Goal: Task Accomplishment & Management: Use online tool/utility

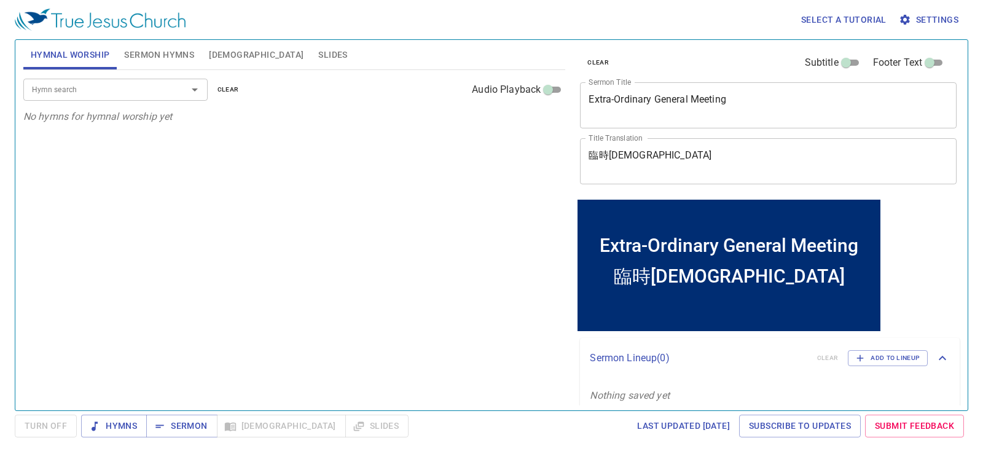
click at [160, 92] on input "Hymn search" at bounding box center [97, 89] width 141 height 14
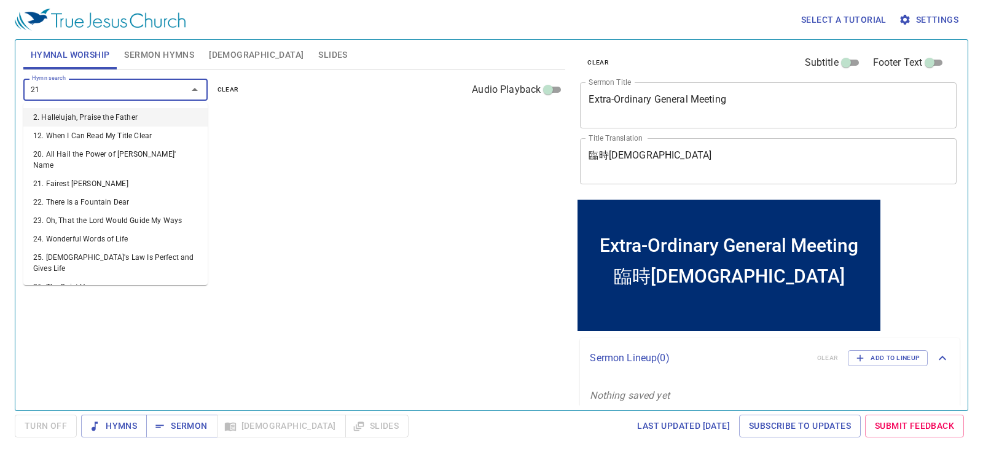
type input "21. Fairest [PERSON_NAME]"
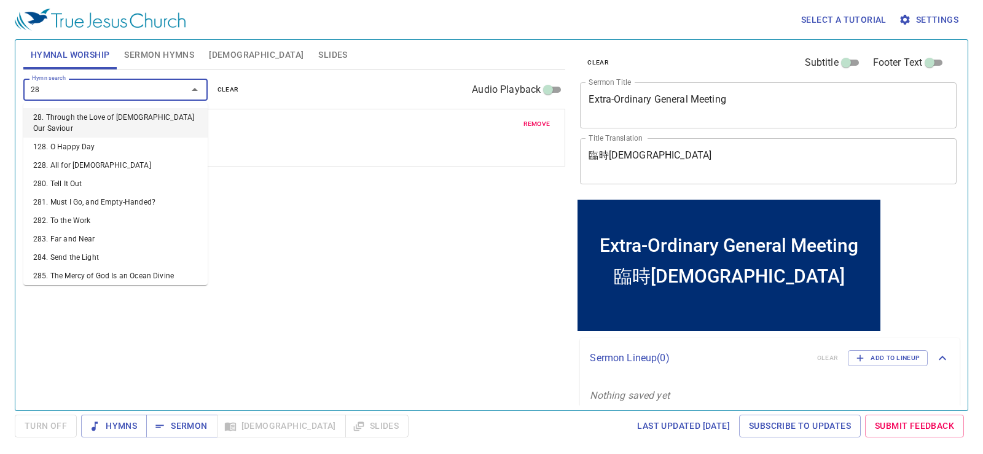
type input "285"
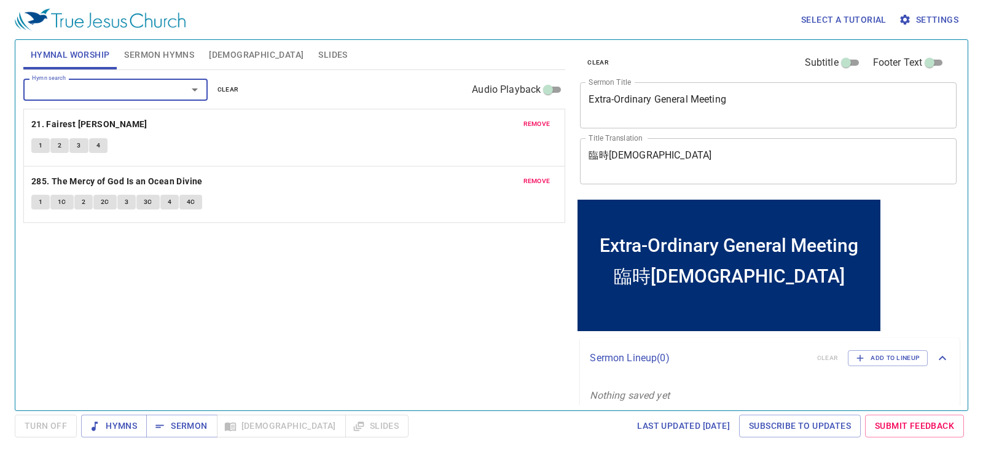
type input "3"
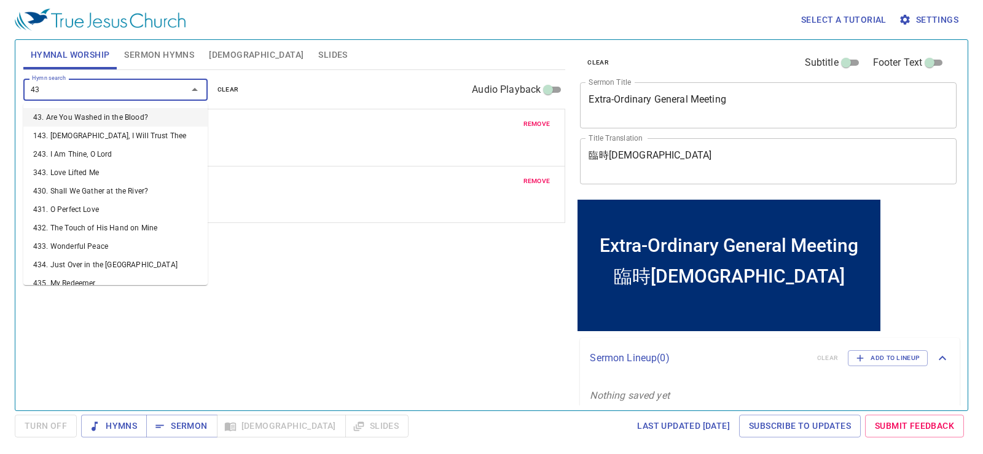
type input "439"
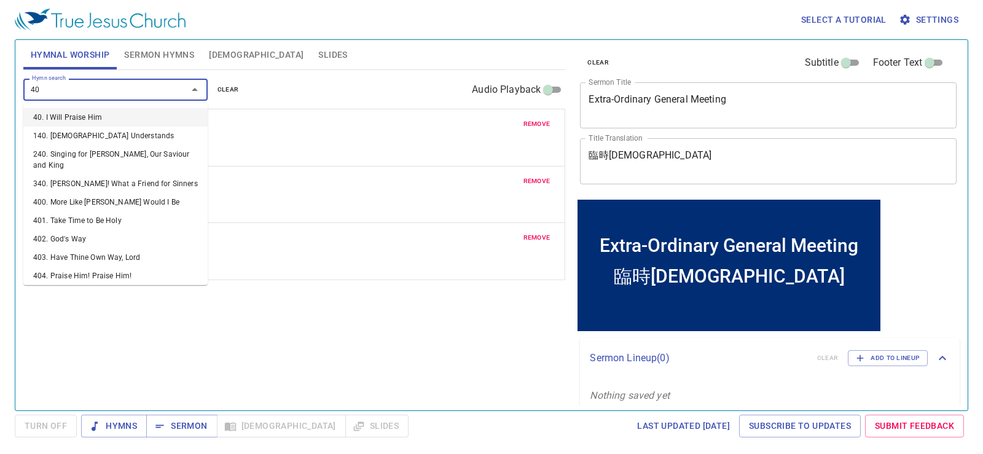
type input "405"
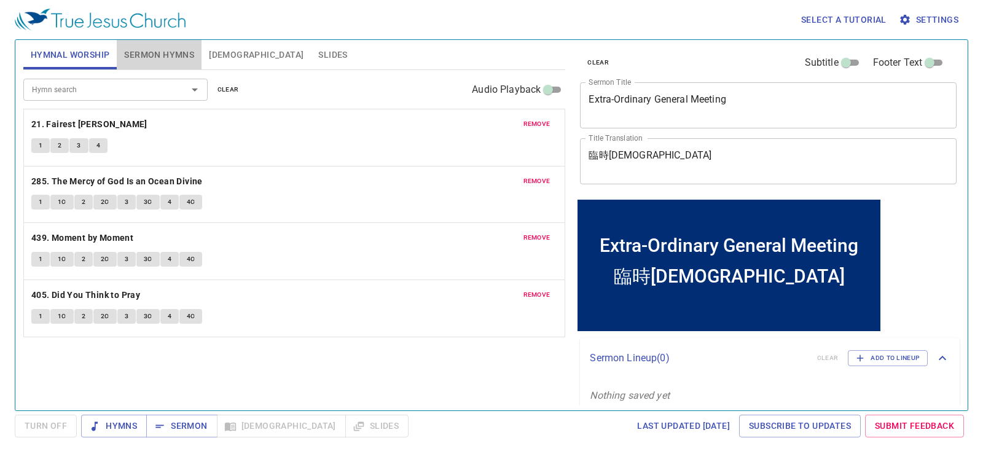
click at [163, 56] on span "Sermon Hymns" at bounding box center [159, 54] width 70 height 15
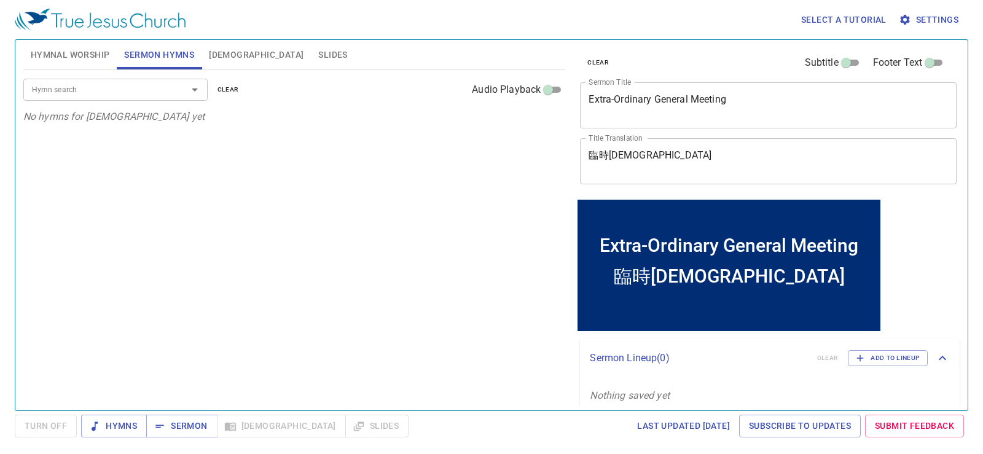
click at [116, 95] on input "Hymn search" at bounding box center [97, 89] width 141 height 14
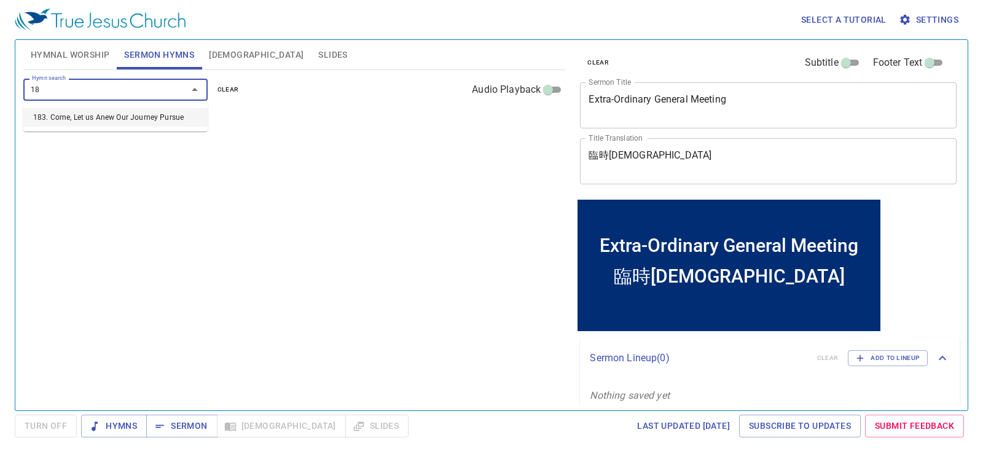
type input "183"
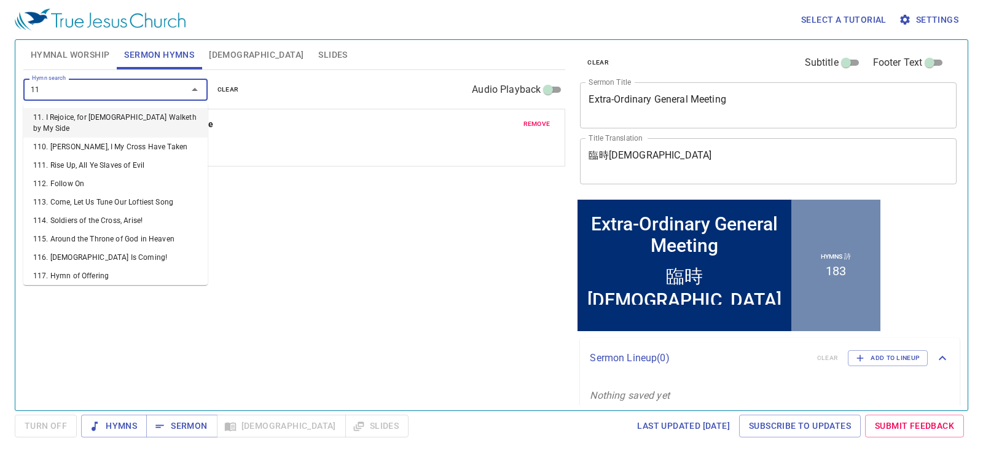
type input "119"
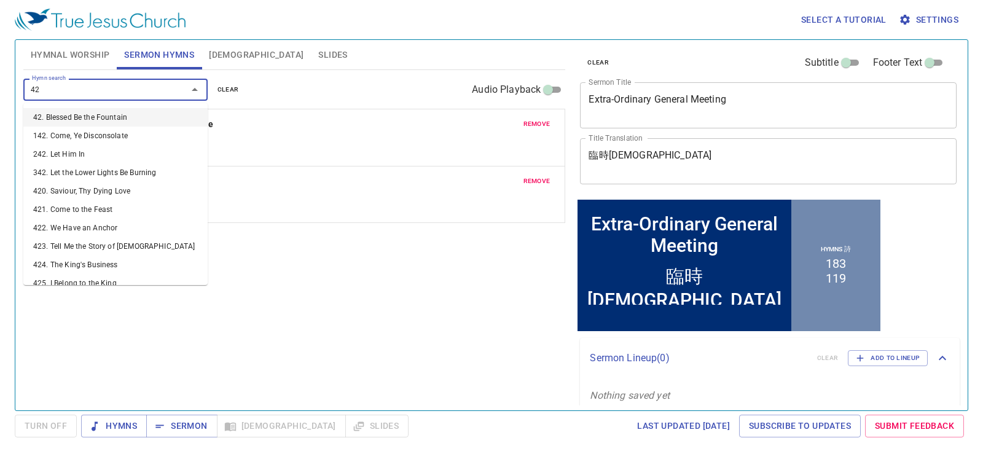
type input "429"
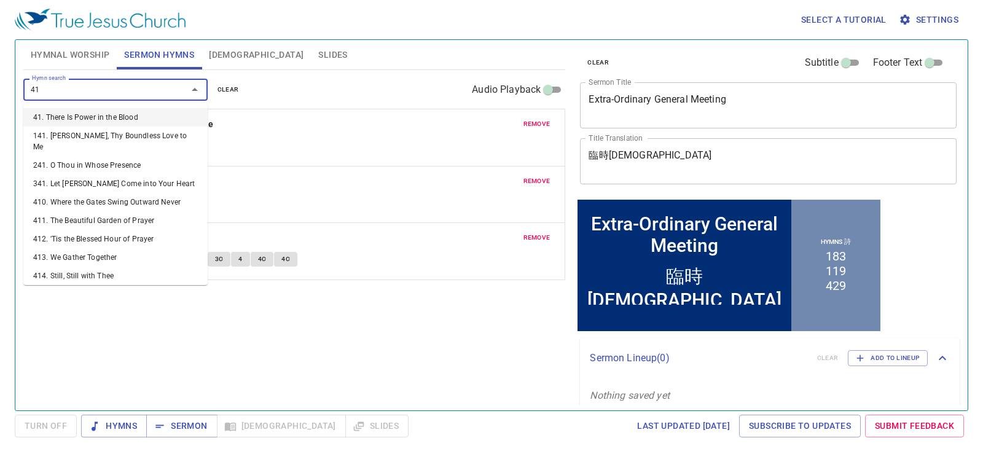
type input "413"
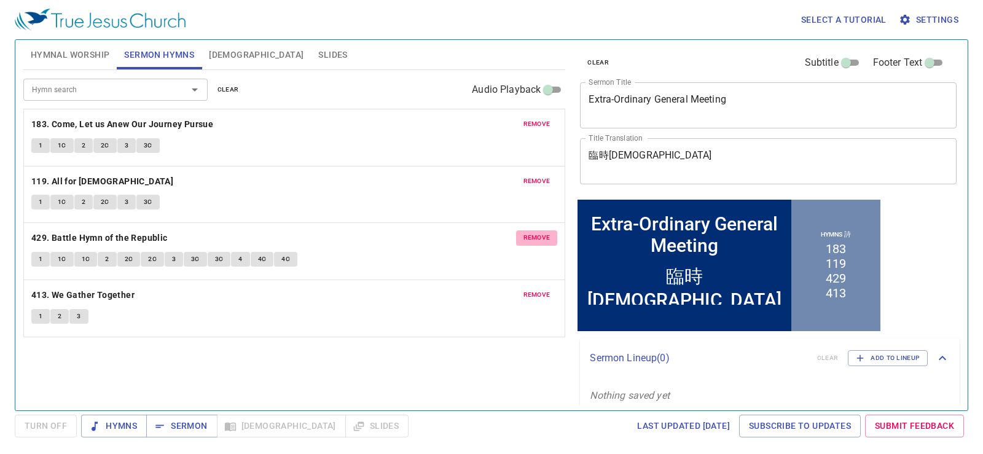
click at [535, 243] on span "remove" at bounding box center [537, 237] width 27 height 11
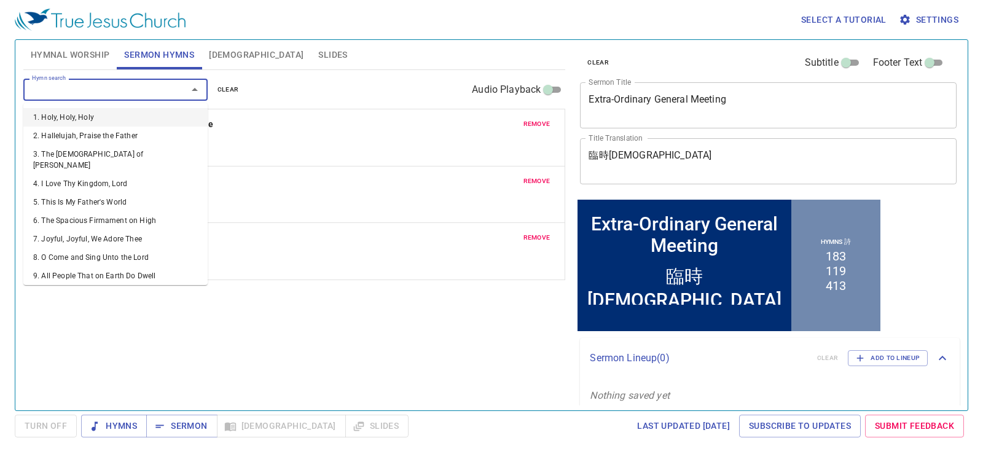
click at [44, 89] on input "Hymn search" at bounding box center [97, 89] width 141 height 14
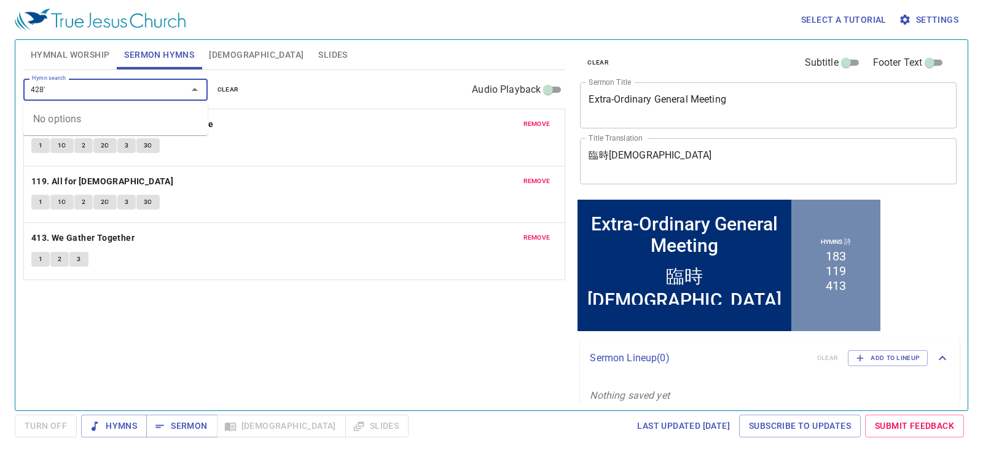
type input "428"
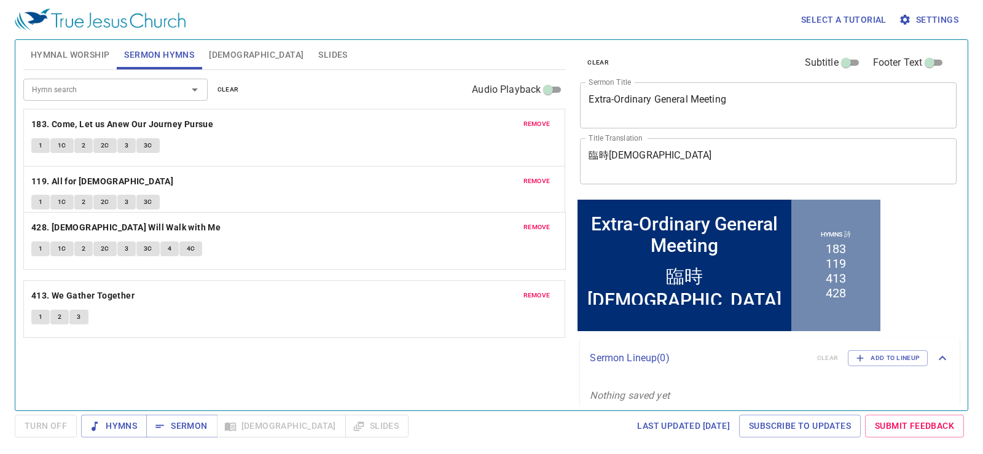
drag, startPoint x: 269, startPoint y: 326, endPoint x: 218, endPoint y: 251, distance: 89.8
click at [218, 251] on div "remove 183. Come, Let us Anew Our Journey Pursue 1 1C 2 2C 3 3C remove 119. All…" at bounding box center [294, 223] width 543 height 229
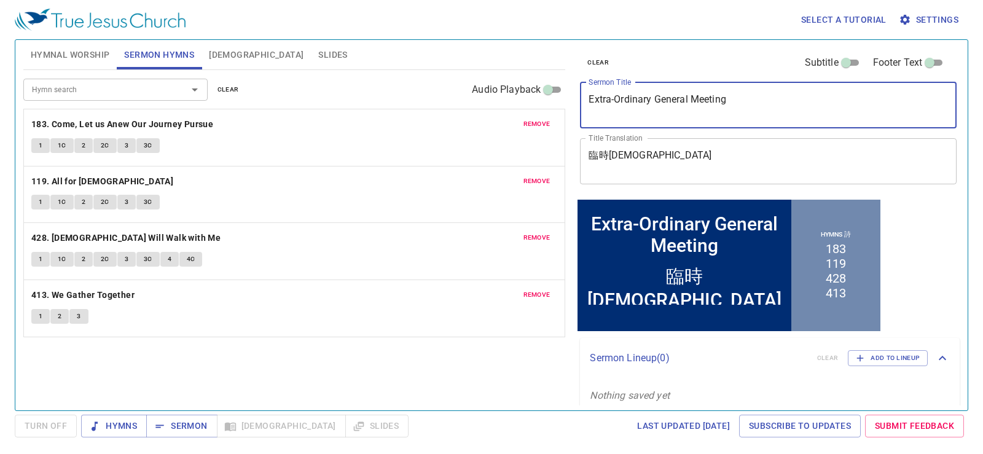
drag, startPoint x: 771, startPoint y: 107, endPoint x: 541, endPoint y: 127, distance: 231.3
click at [541, 127] on div "Hymnal Worship Sermon Hymns Bible Slides Hymn search Hymn search clear Audio Pl…" at bounding box center [491, 220] width 946 height 371
click at [595, 60] on span "clear" at bounding box center [598, 62] width 22 height 11
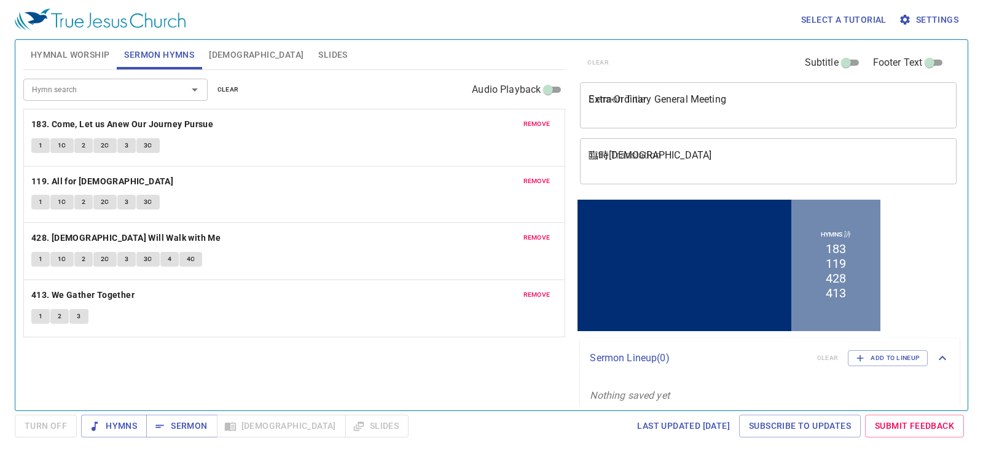
click at [627, 103] on textarea "Extra-Ordinary General Meeting" at bounding box center [768, 104] width 359 height 23
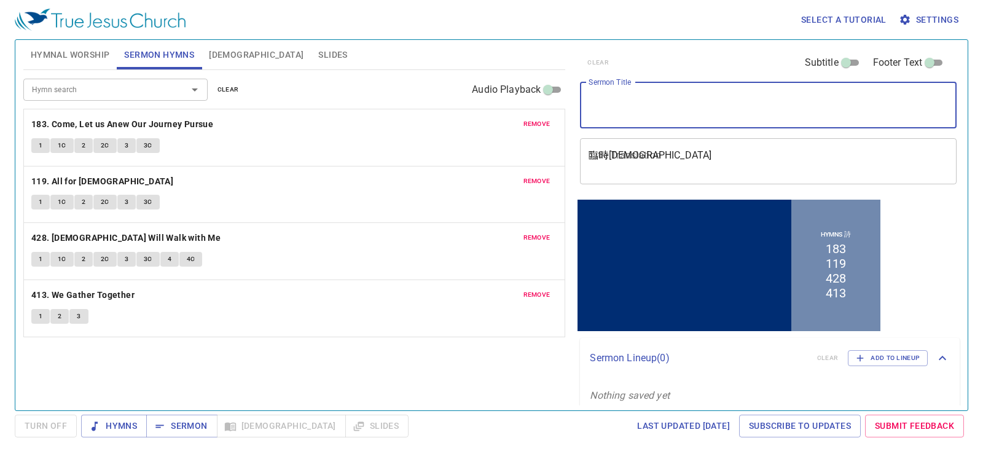
paste textarea "耶和華和基甸的刀 The Sword of the Lord and of Gideon"
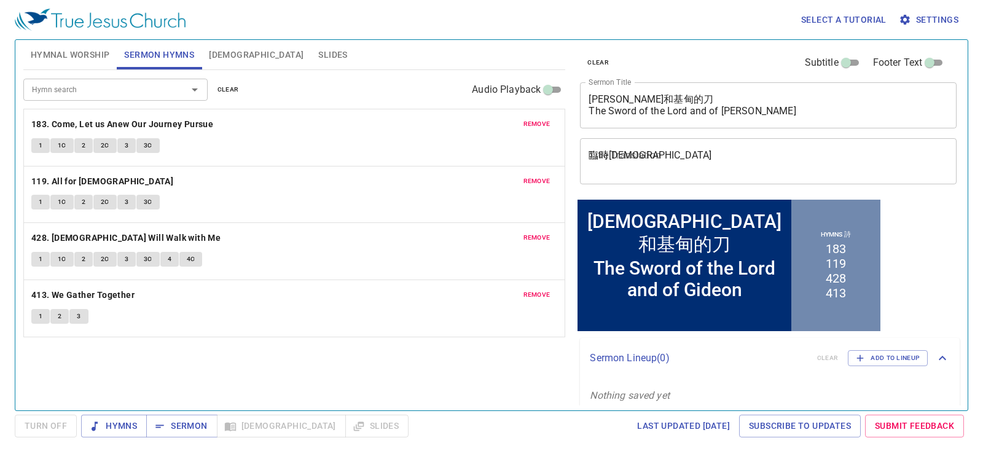
drag, startPoint x: 782, startPoint y: 120, endPoint x: 592, endPoint y: 112, distance: 190.6
click at [592, 112] on div "耶和華和基甸的刀 The Sword of the Lord and of Gideon x Sermon Title" at bounding box center [768, 105] width 377 height 46
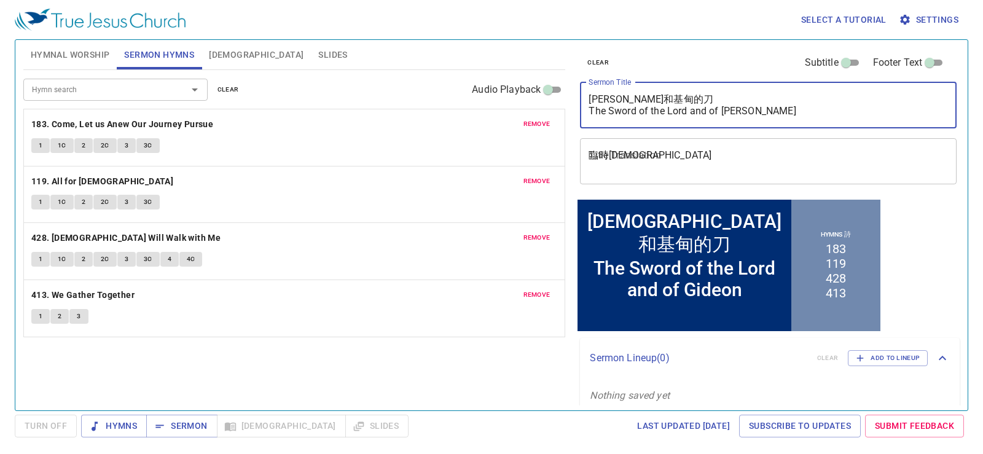
drag, startPoint x: 746, startPoint y: 108, endPoint x: 563, endPoint y: 123, distance: 183.7
click at [563, 123] on div "Hymnal Worship Sermon Hymns Bible Slides Hymn search Hymn search clear Audio Pl…" at bounding box center [491, 220] width 946 height 371
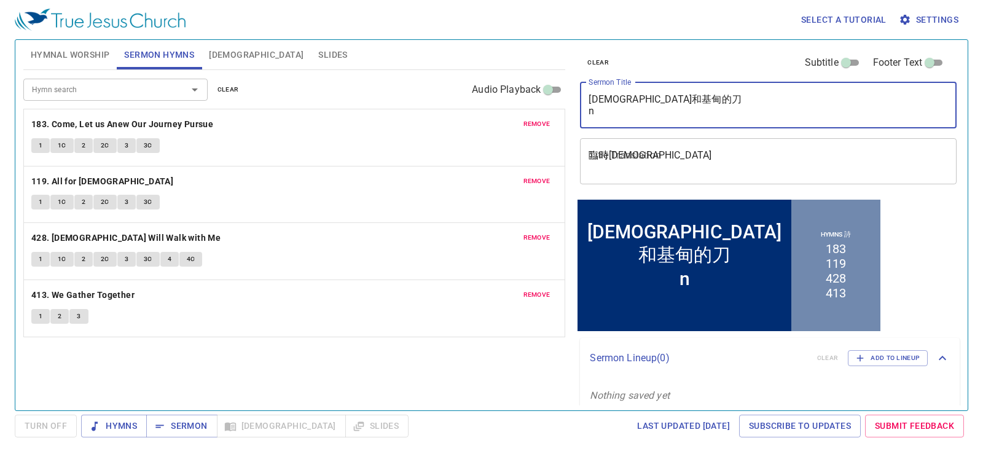
click at [615, 117] on textarea "耶和華和基甸的刀 n" at bounding box center [768, 104] width 359 height 23
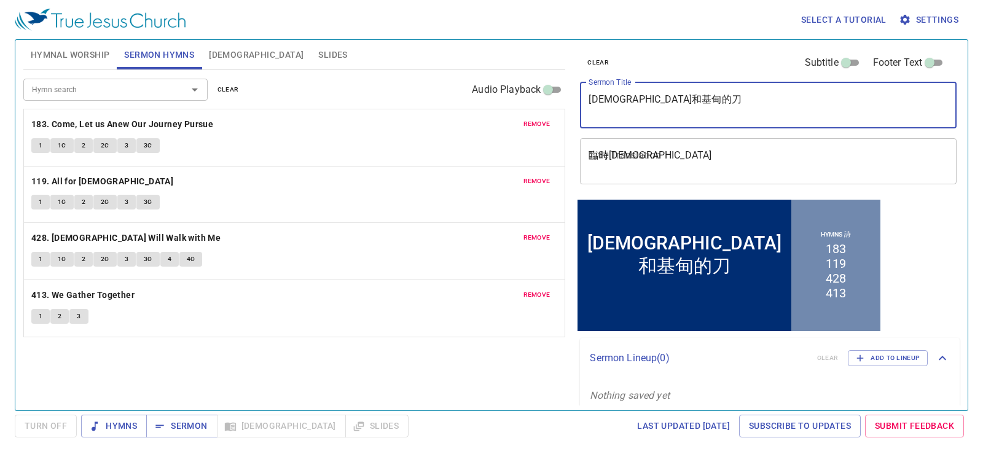
type textarea "[DEMOGRAPHIC_DATA]和基甸的刀"
click at [650, 192] on div "clear Subtitle Footer Text Sermon Title 耶和華和基甸的刀 x Sermon Title Title Translati…" at bounding box center [767, 118] width 385 height 157
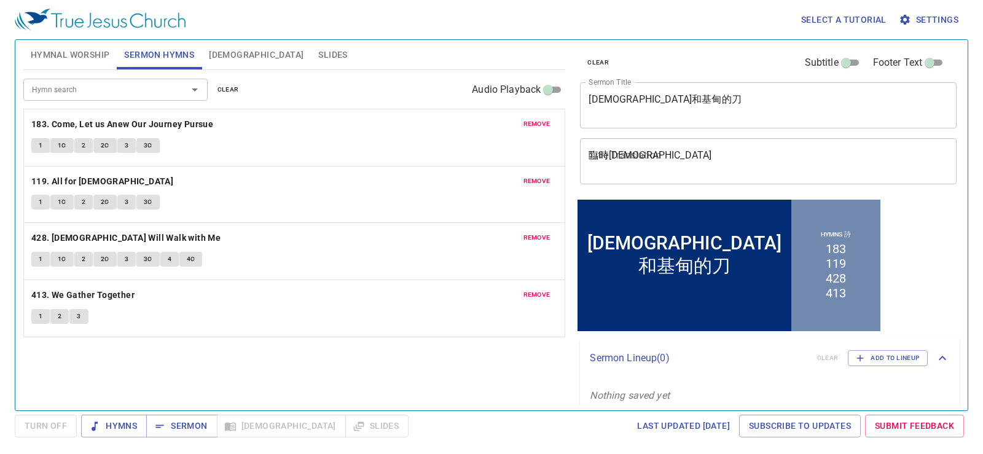
click at [650, 175] on div "臨時信徒大會 x Title Translation" at bounding box center [768, 161] width 377 height 46
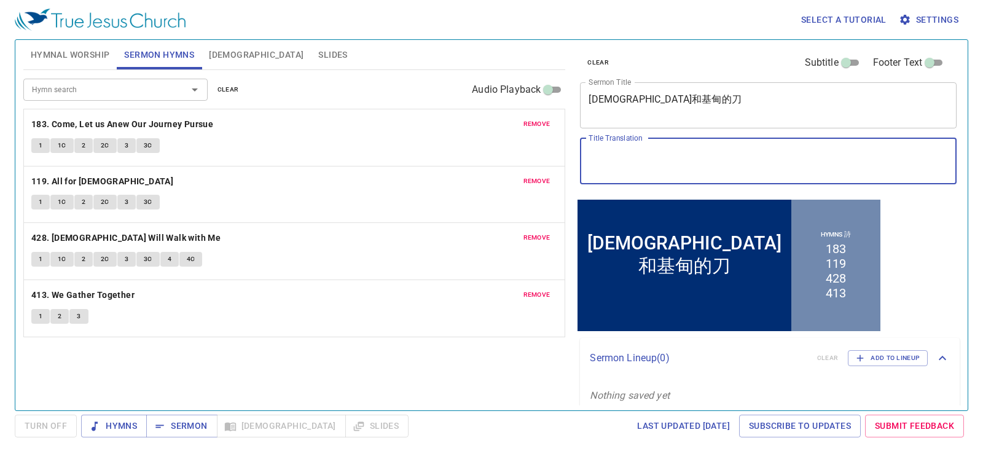
paste textarea "耶和華和基甸的刀 The Sword of the Lord and of Gideon"
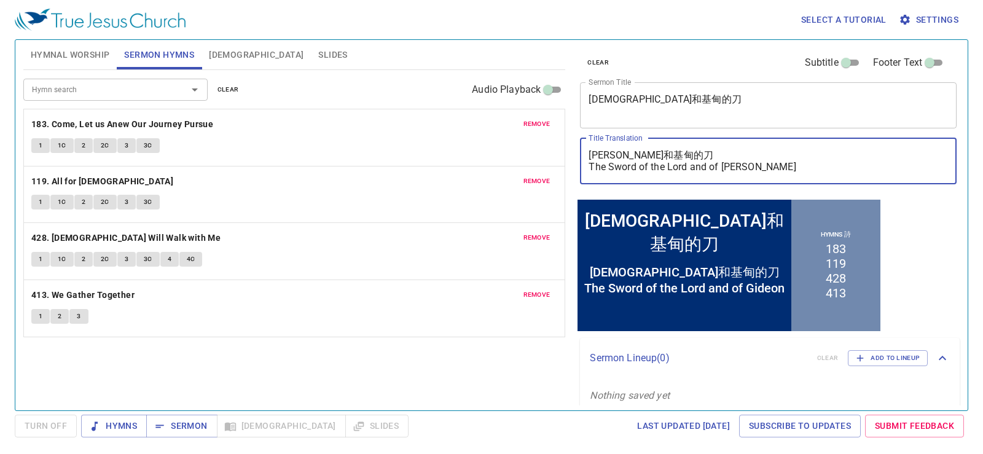
drag, startPoint x: 665, startPoint y: 160, endPoint x: 575, endPoint y: 154, distance: 89.9
click at [575, 154] on div "clear Subtitle Footer Text Sermon Title 耶和華和基甸的刀 x Sermon Title Title Translati…" at bounding box center [767, 118] width 385 height 157
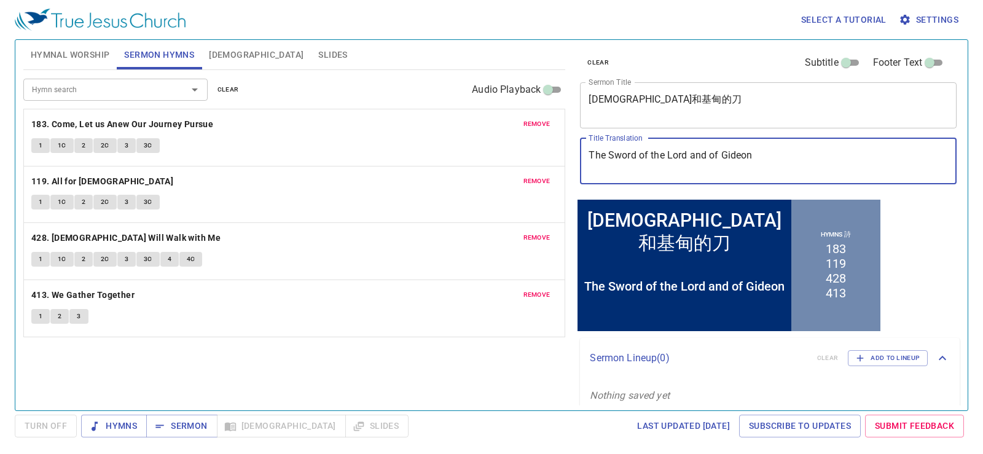
click at [589, 167] on textarea "The Sword of the Lord and of Gideon" at bounding box center [768, 160] width 359 height 23
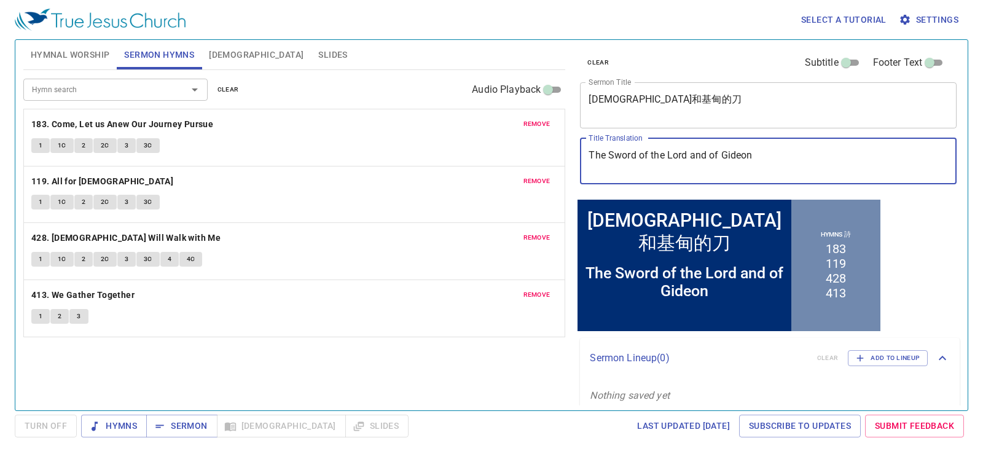
click at [686, 154] on textarea "The Sword of the Lord and of Gideon" at bounding box center [768, 160] width 359 height 23
type textarea "The Sword of the Lord and of Gideon"
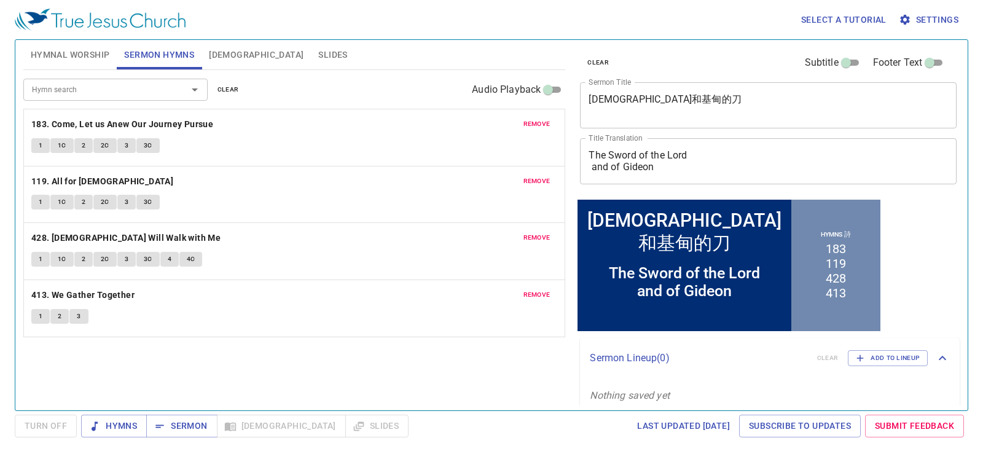
click at [924, 265] on div "clear Subtitle Footer Text Sermon Title 耶和華和基甸的刀 x Sermon Title Title Translati…" at bounding box center [767, 220] width 395 height 371
click at [68, 44] on button "Hymnal Worship" at bounding box center [70, 54] width 94 height 29
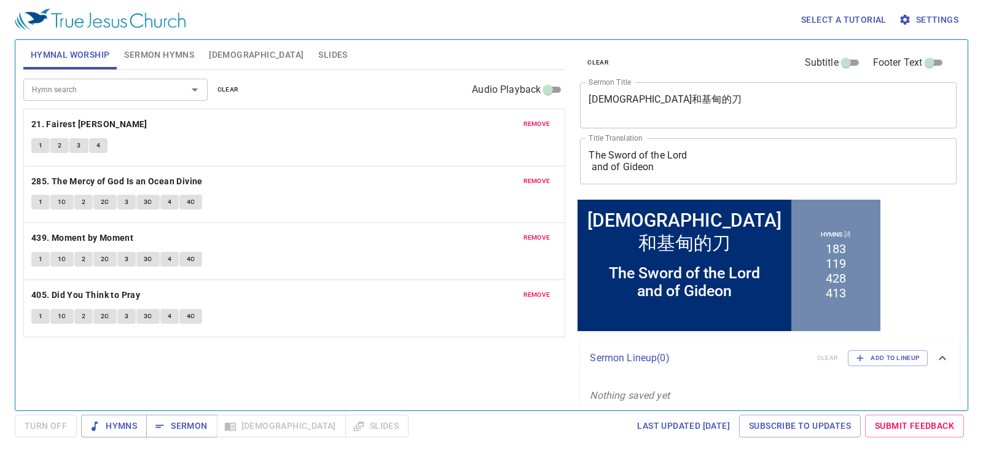
click at [68, 44] on button "Hymnal Worship" at bounding box center [70, 54] width 94 height 29
click at [318, 53] on span "Slides" at bounding box center [332, 54] width 29 height 15
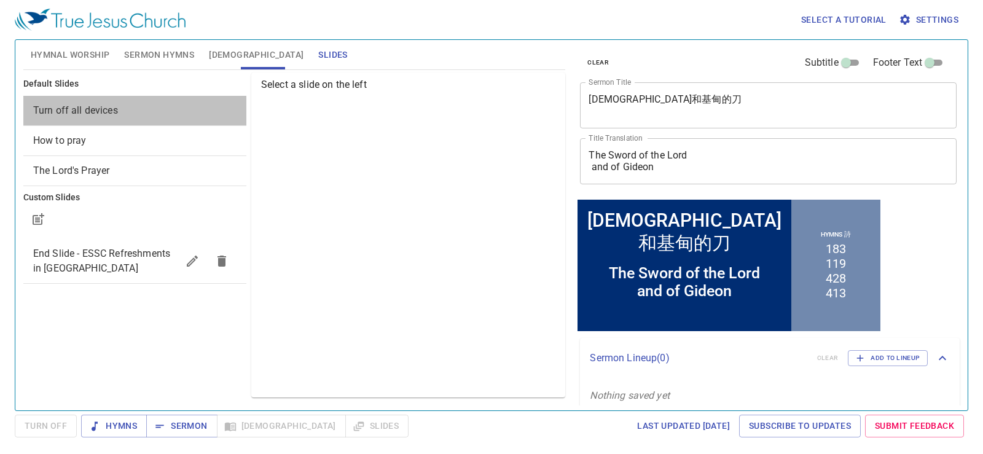
click at [173, 105] on span "Turn off all devices" at bounding box center [134, 110] width 203 height 15
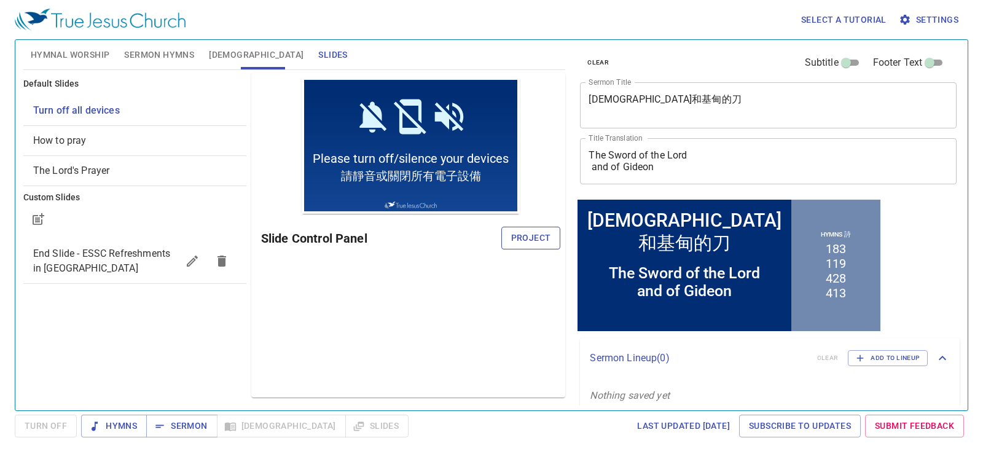
click at [528, 230] on span "Project" at bounding box center [531, 237] width 40 height 15
click at [167, 46] on button "Sermon Hymns" at bounding box center [159, 54] width 85 height 29
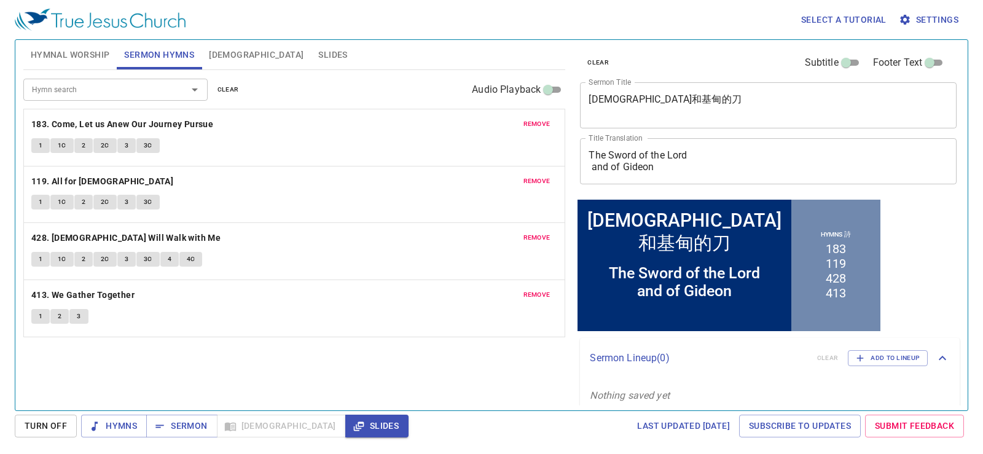
click at [311, 45] on button "Slides" at bounding box center [333, 54] width 44 height 29
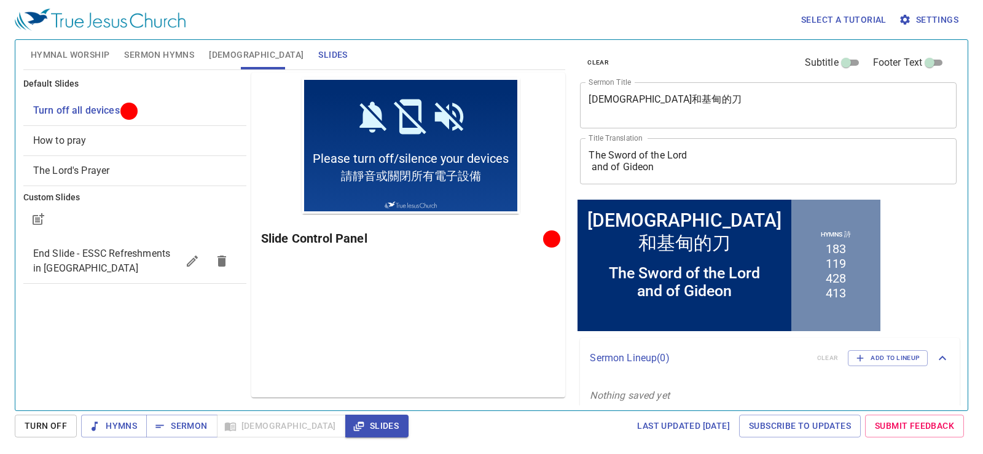
drag, startPoint x: 589, startPoint y: 40, endPoint x: 420, endPoint y: 11, distance: 172.0
click at [420, 12] on div "Select a tutorial Settings" at bounding box center [489, 19] width 949 height 39
click at [100, 48] on span "Hymnal Worship" at bounding box center [70, 54] width 79 height 15
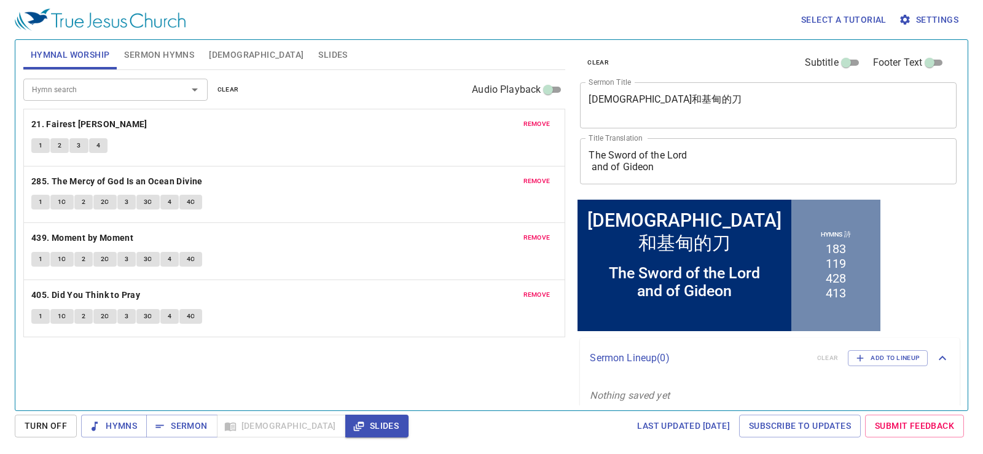
click at [356, 171] on div "remove 285. The Mercy of God Is an Ocean Divine 1 1C 2 2C 3 3C 4 4C" at bounding box center [294, 195] width 541 height 57
click at [311, 63] on button "Slides" at bounding box center [333, 54] width 44 height 29
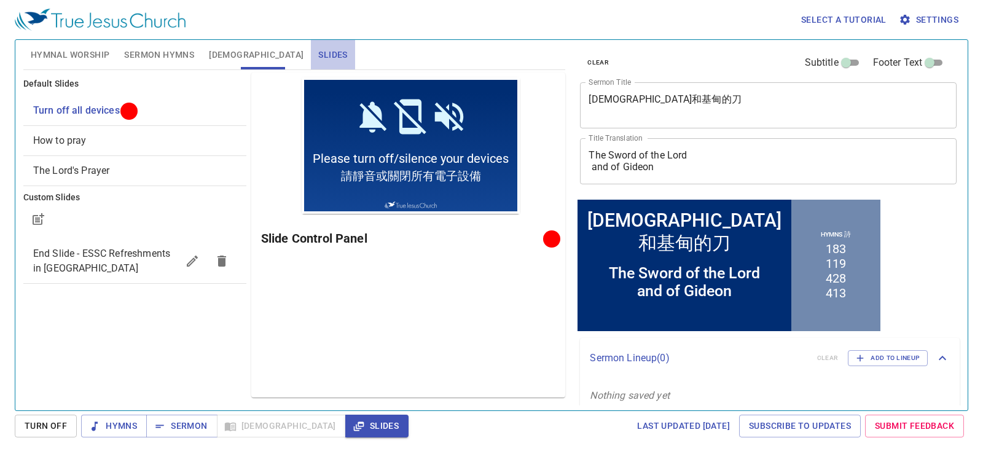
click at [311, 55] on button "Slides" at bounding box center [333, 54] width 44 height 29
click at [223, 63] on button "[DEMOGRAPHIC_DATA]" at bounding box center [256, 54] width 109 height 29
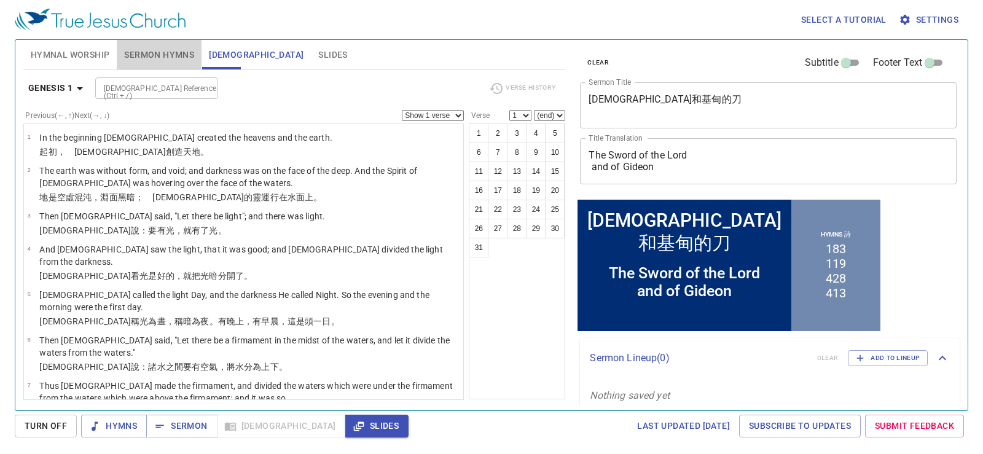
click at [159, 58] on span "Sermon Hymns" at bounding box center [159, 54] width 70 height 15
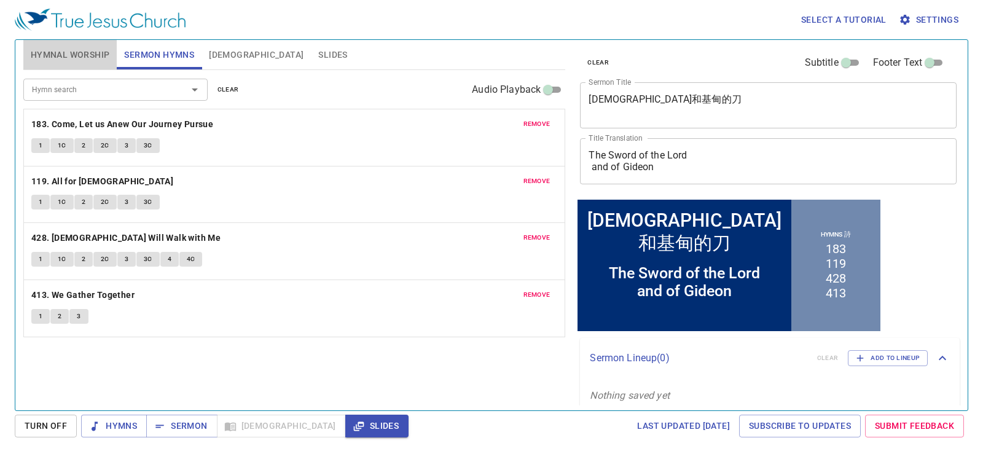
click at [101, 62] on span "Hymnal Worship" at bounding box center [70, 54] width 79 height 15
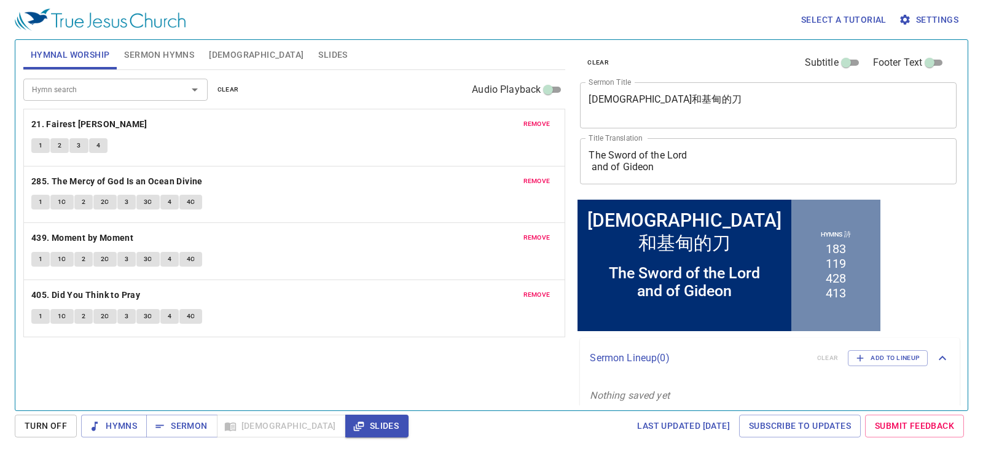
click at [406, 348] on div "Hymn search Hymn search clear Audio Playback remove 21. Fairest Lord Jesus 1 2 …" at bounding box center [294, 235] width 543 height 330
click at [105, 122] on b "21. Fairest [PERSON_NAME]" at bounding box center [89, 124] width 116 height 15
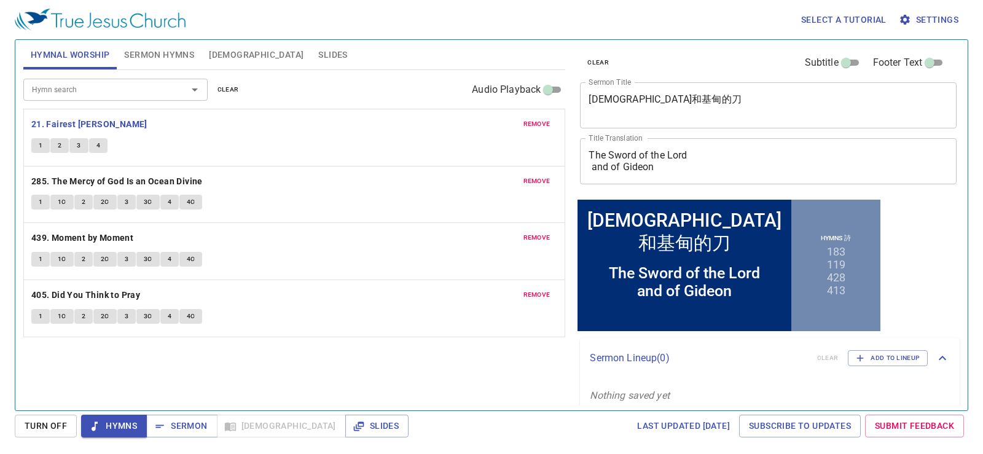
click at [299, 133] on div "remove 21. Fairest Lord Jesus 1 2 3 4" at bounding box center [294, 137] width 541 height 57
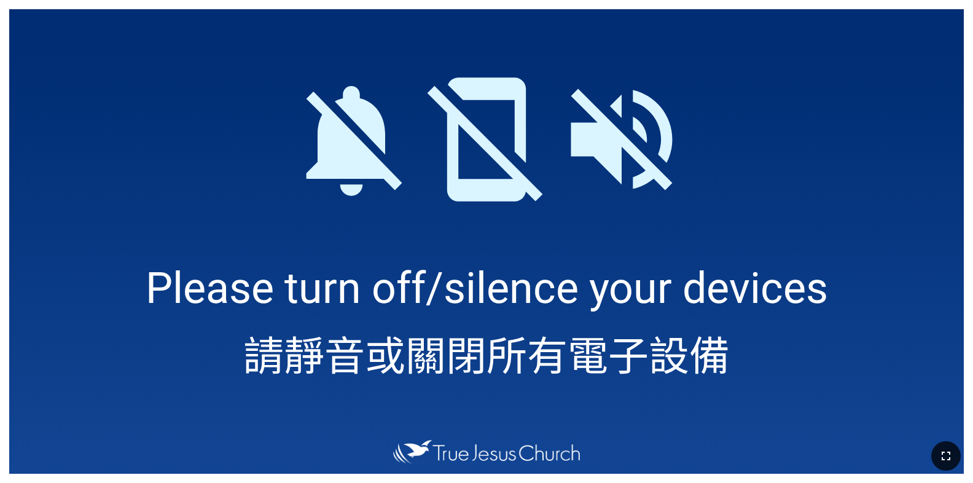
click at [956, 460] on button "button" at bounding box center [946, 455] width 29 height 29
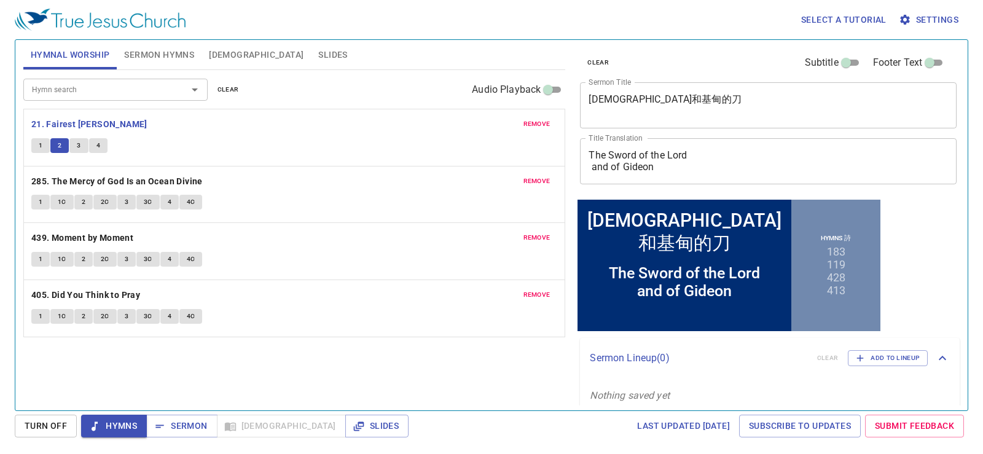
click at [372, 169] on div "remove 285. The Mercy of God Is an Ocean Divine 1 1C 2 2C 3 3C 4 4C" at bounding box center [294, 195] width 541 height 57
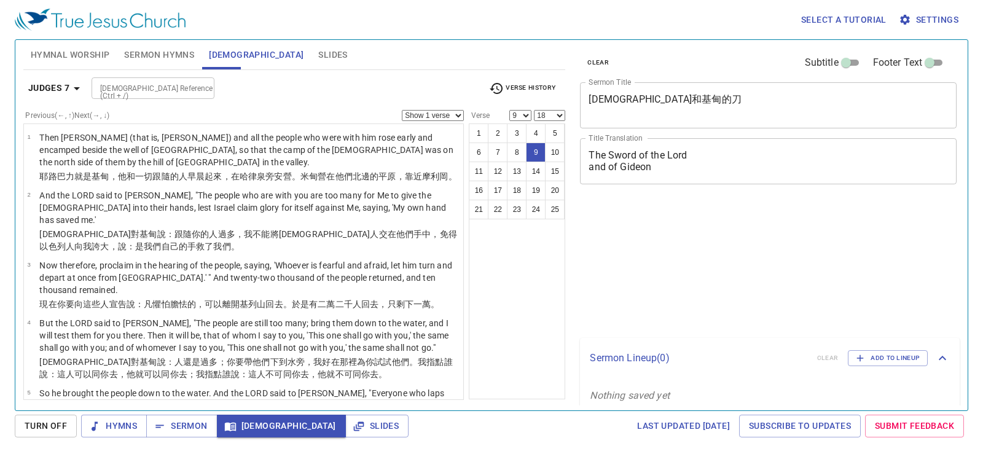
select select "9"
select select "18"
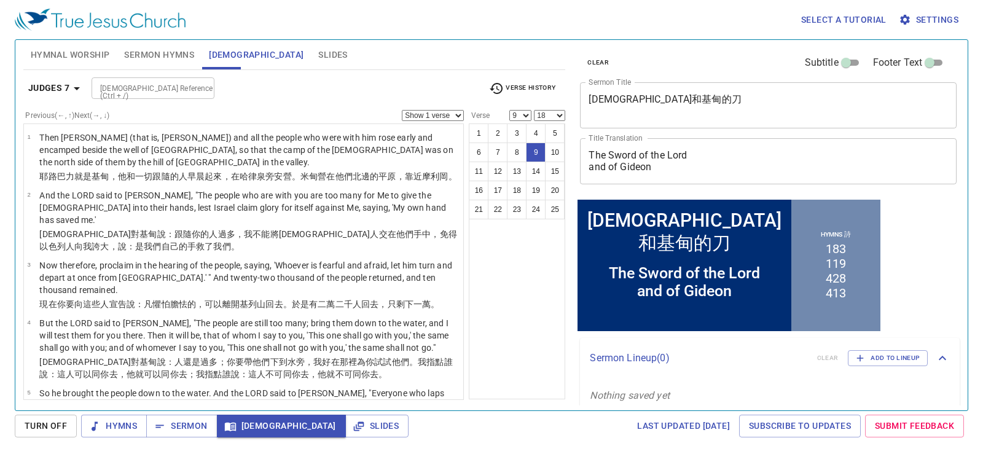
scroll to position [405, 0]
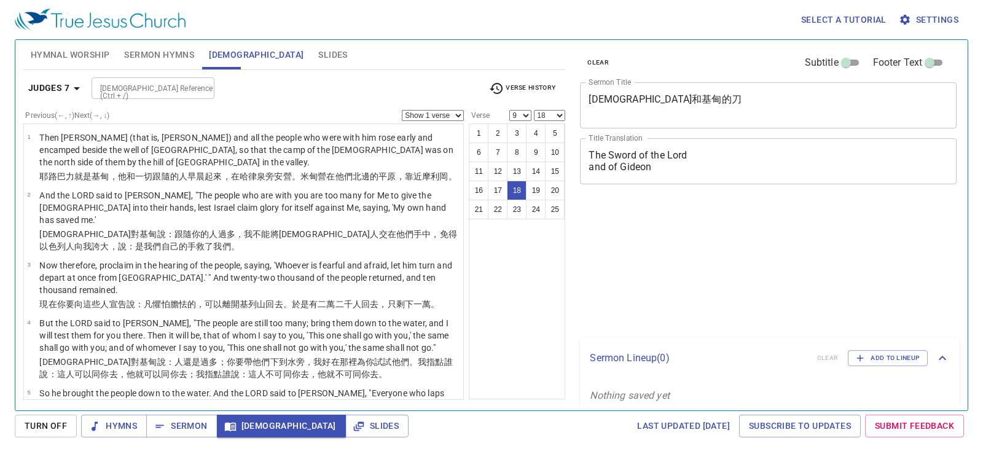
select select "9"
select select "18"
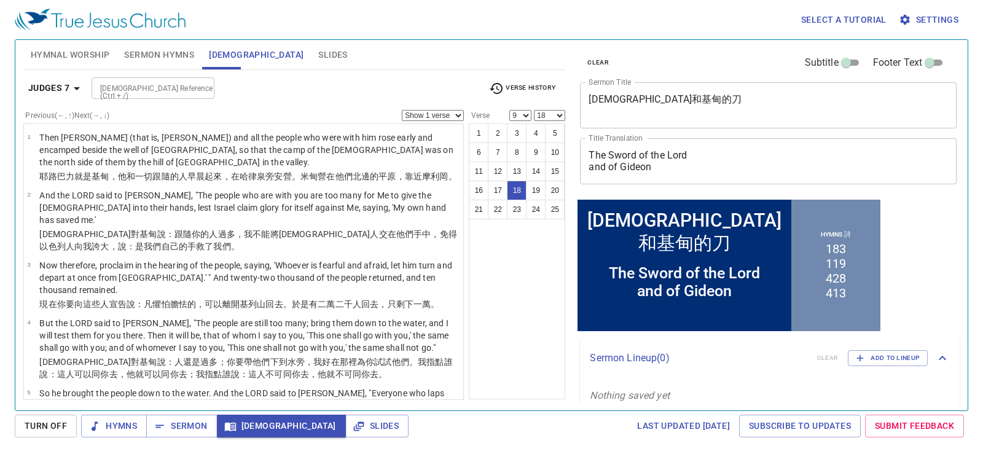
scroll to position [774, 0]
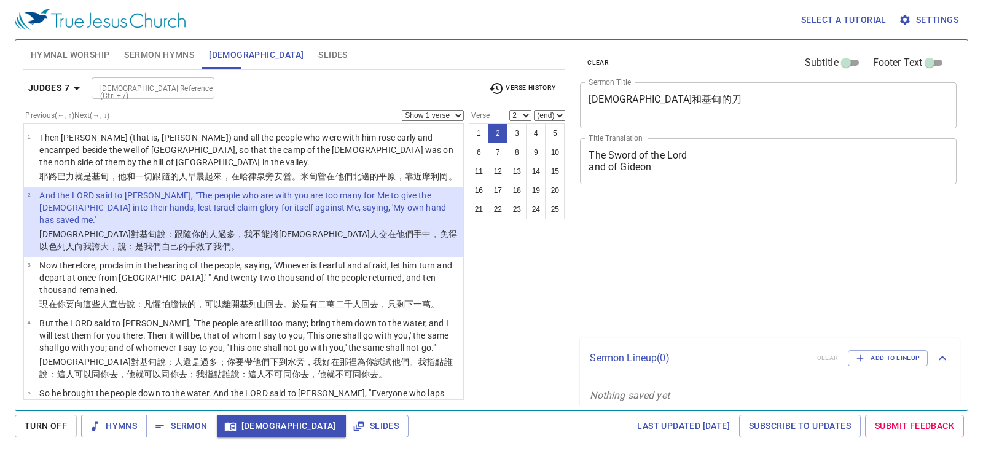
select select "2"
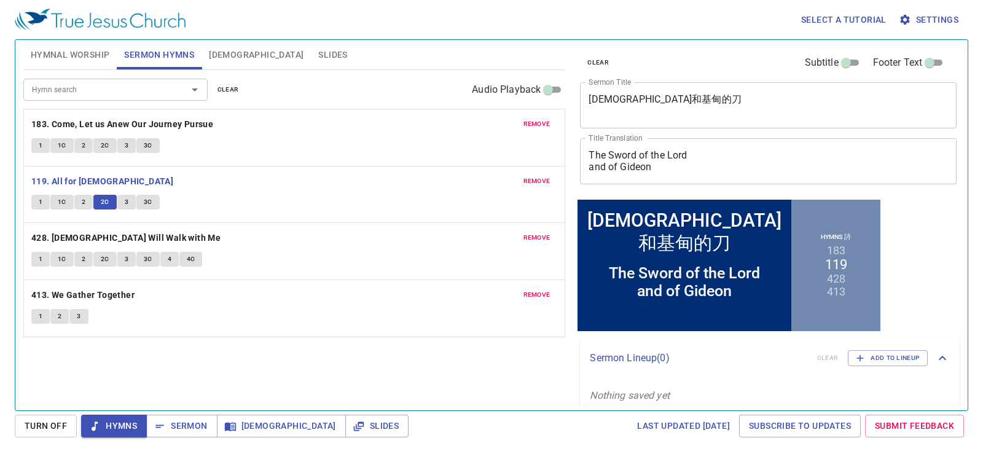
click at [144, 202] on span "3C" at bounding box center [148, 202] width 9 height 11
click at [182, 178] on p "119. All for [DEMOGRAPHIC_DATA]" at bounding box center [294, 181] width 527 height 15
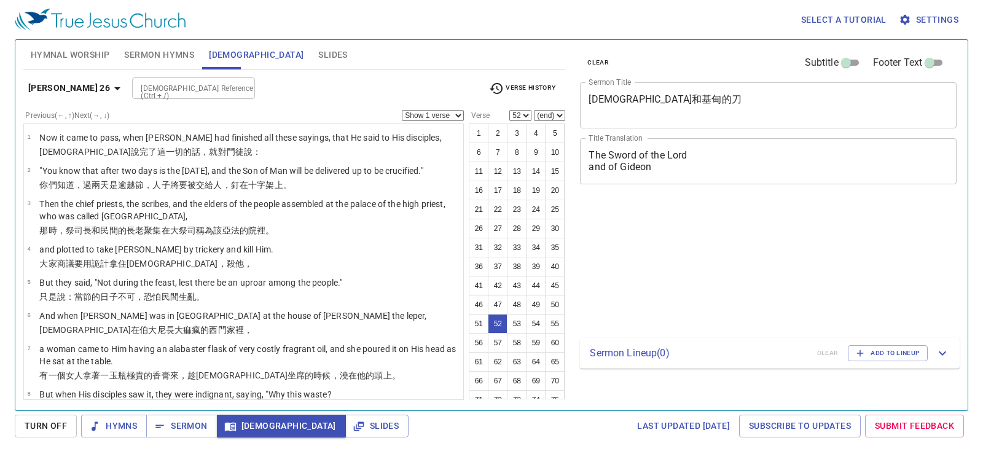
select select "52"
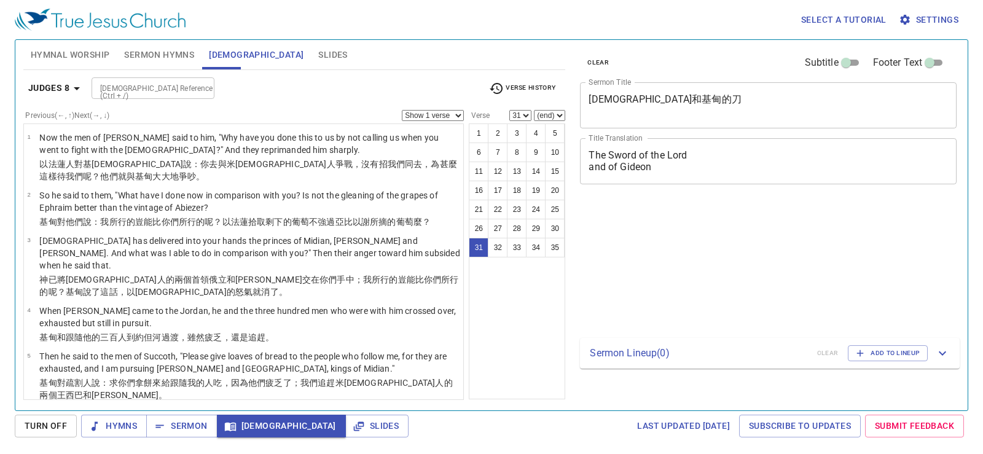
select select "31"
